Goal: Task Accomplishment & Management: Use online tool/utility

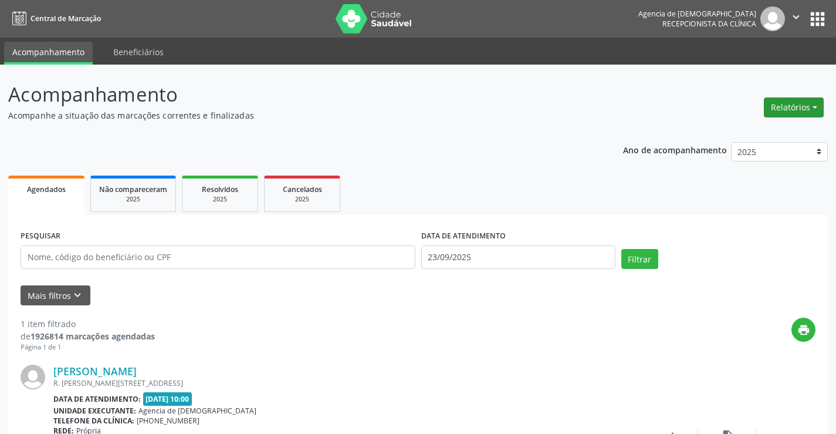
click at [813, 102] on button "Relatórios" at bounding box center [794, 107] width 60 height 20
click at [729, 130] on link "Agendamentos" at bounding box center [760, 132] width 126 height 16
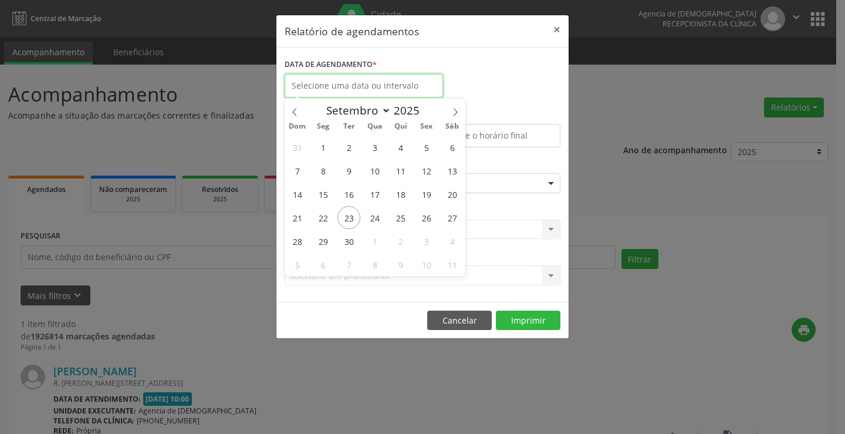
click at [341, 92] on body "Central de Marcação Agencia de Surubim Recepcionista da clínica  Configurações…" at bounding box center [422, 217] width 845 height 434
click at [350, 217] on span "23" at bounding box center [348, 217] width 23 height 23
type input "23/09/2025"
click at [350, 217] on span "23" at bounding box center [348, 217] width 23 height 23
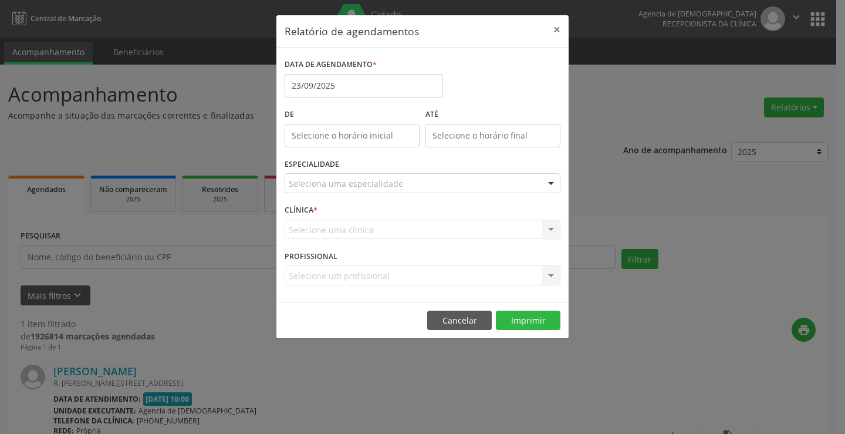
click at [430, 187] on div "Seleciona uma especialidade" at bounding box center [423, 183] width 276 height 20
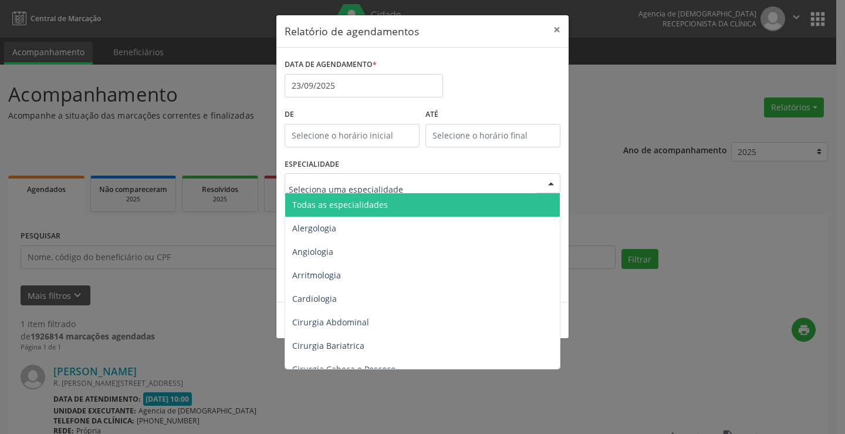
click at [433, 207] on span "Todas as especialidades" at bounding box center [423, 204] width 276 height 23
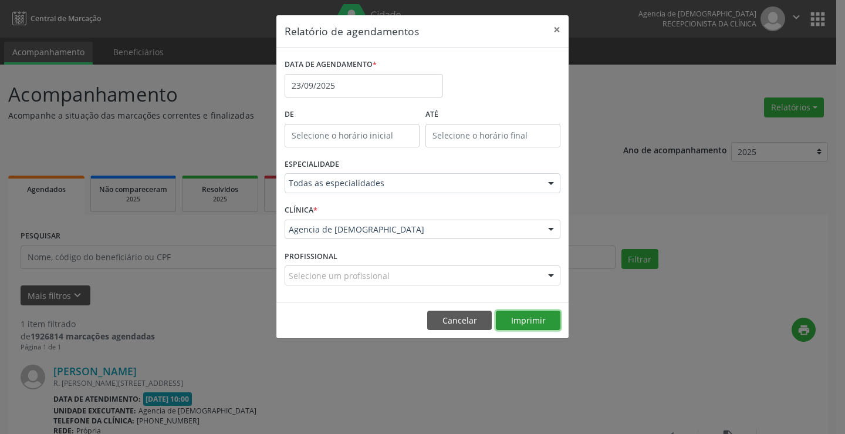
click at [538, 323] on button "Imprimir" at bounding box center [528, 320] width 65 height 20
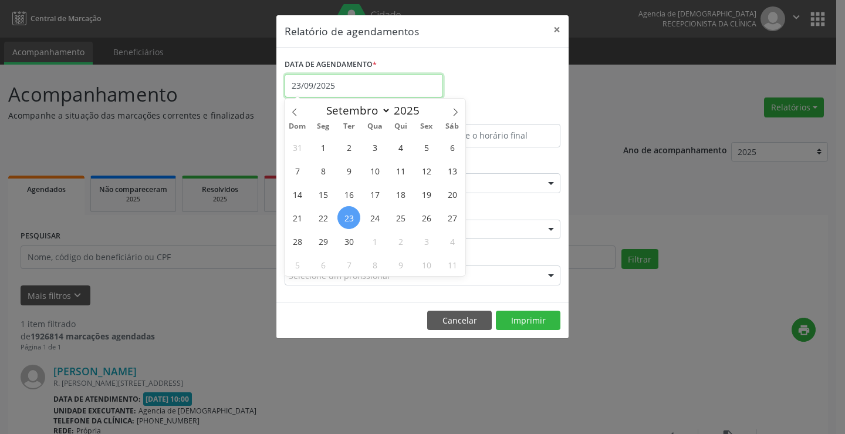
click at [354, 82] on input "23/09/2025" at bounding box center [364, 85] width 158 height 23
click at [369, 221] on span "24" at bounding box center [374, 217] width 23 height 23
type input "[DATE]"
click at [369, 221] on span "24" at bounding box center [374, 217] width 23 height 23
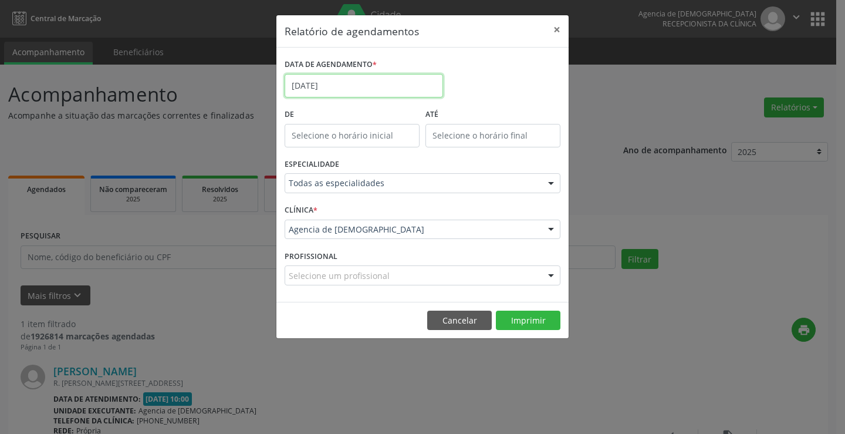
click at [364, 92] on input "[DATE]" at bounding box center [364, 85] width 158 height 23
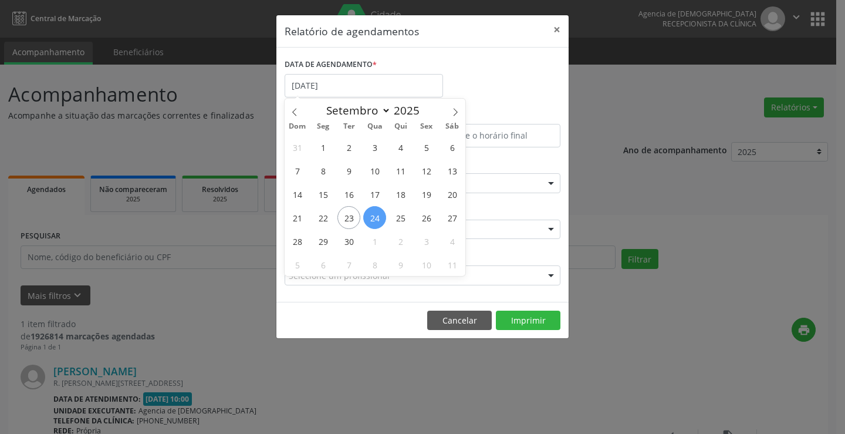
click at [377, 221] on span "24" at bounding box center [374, 217] width 23 height 23
type input "[DATE]"
click at [377, 221] on span "24" at bounding box center [374, 217] width 23 height 23
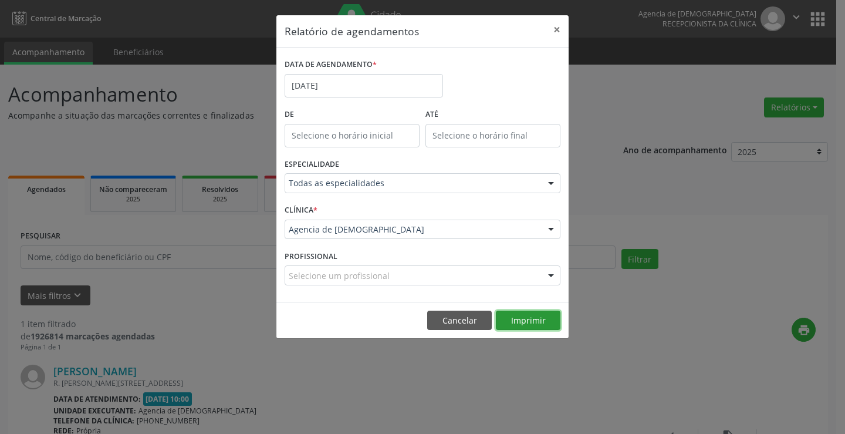
click at [546, 329] on button "Imprimir" at bounding box center [528, 320] width 65 height 20
